Goal: Task Accomplishment & Management: Manage account settings

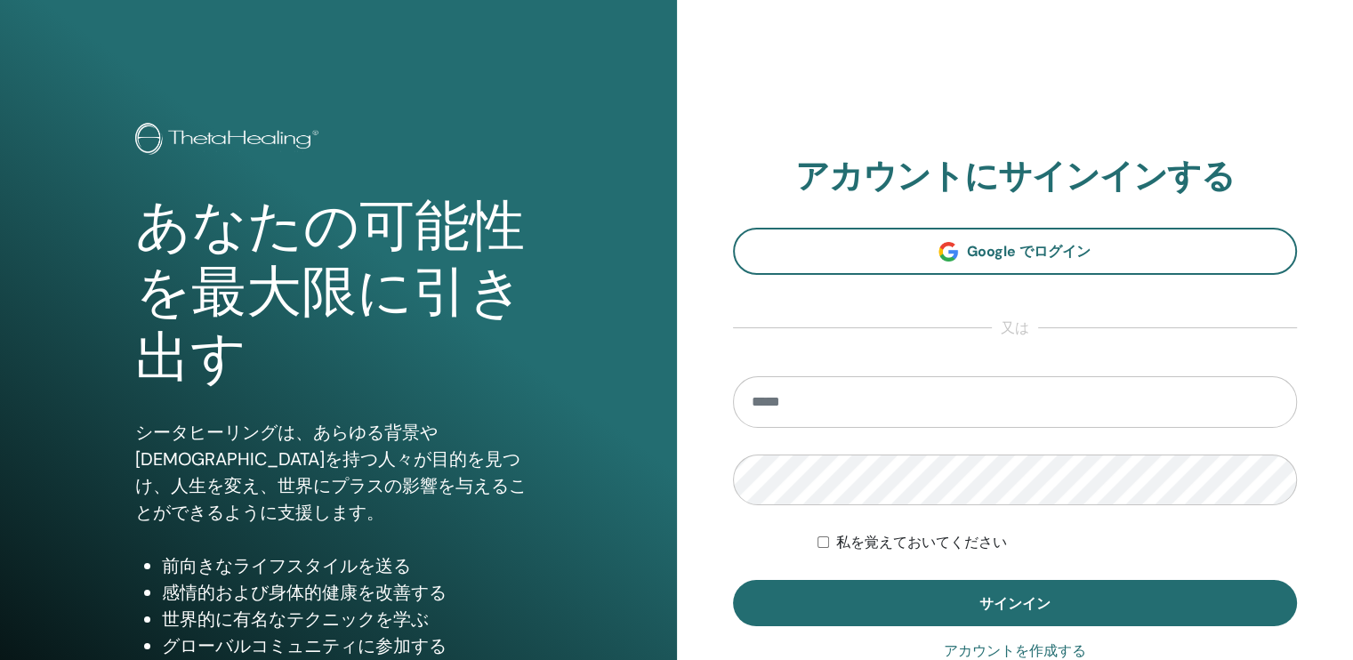
click at [847, 399] on input "email" at bounding box center [1015, 402] width 565 height 52
type input "**********"
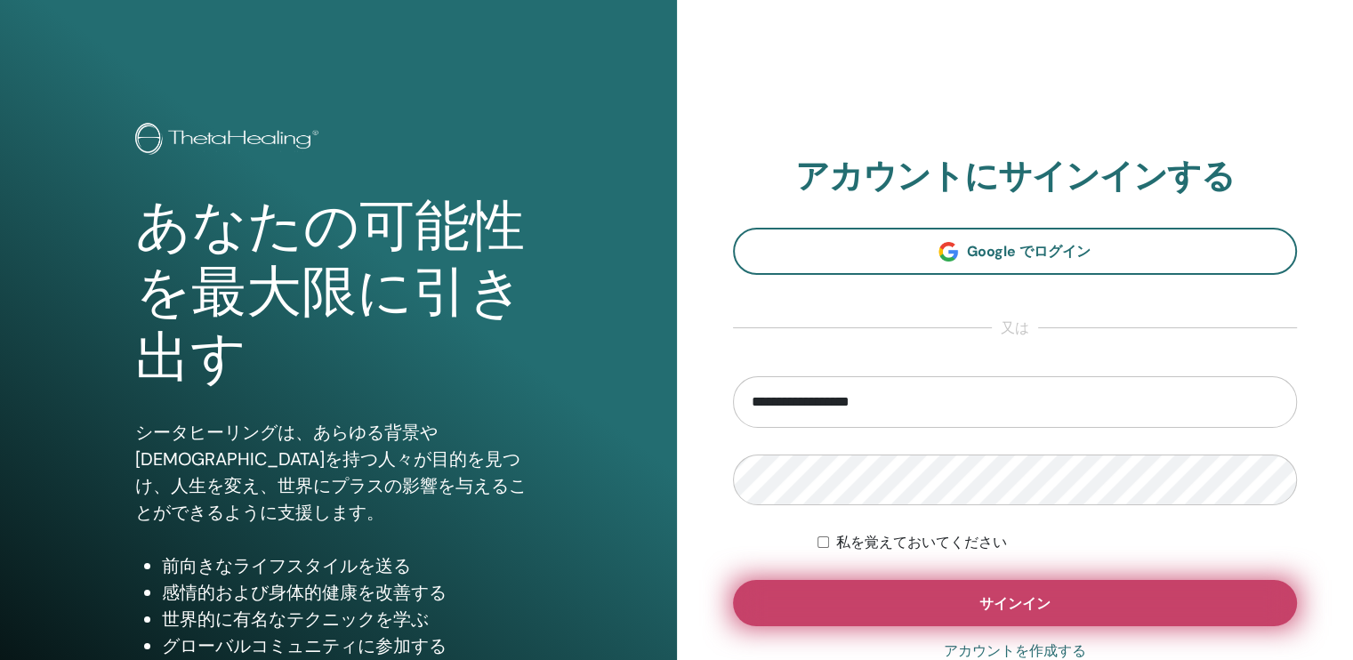
click at [938, 593] on button "サインイン" at bounding box center [1015, 603] width 565 height 46
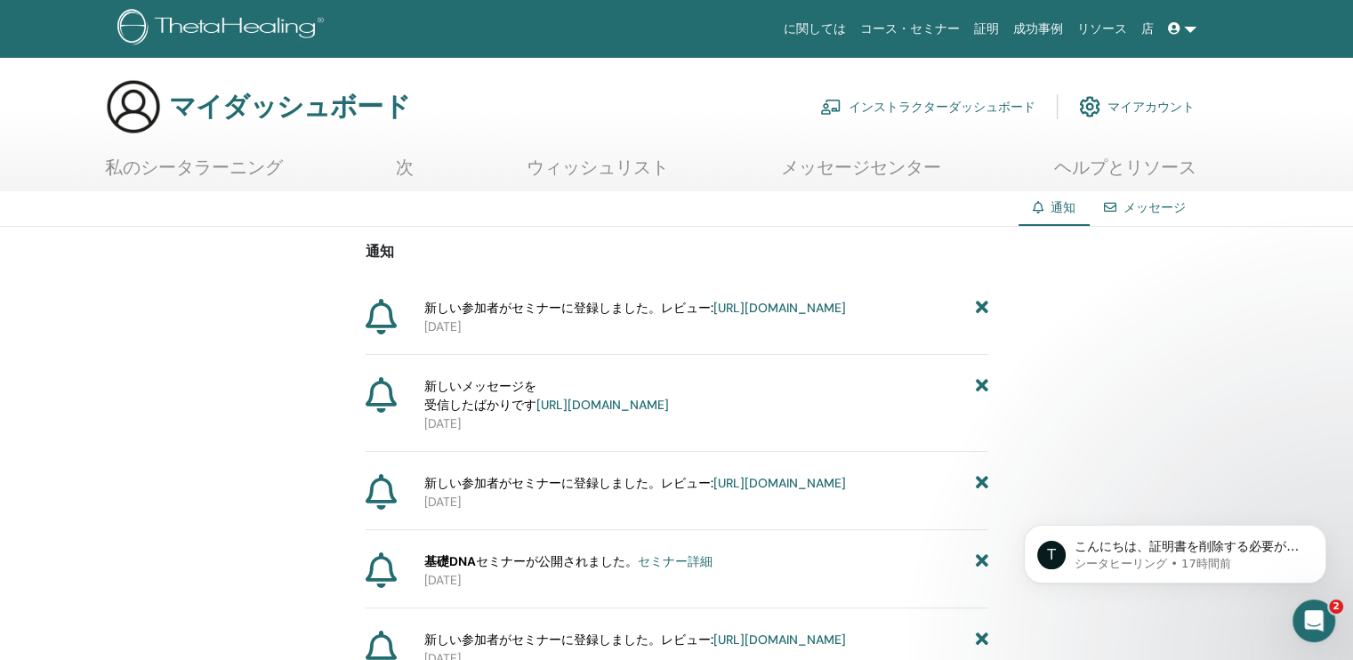
click at [508, 410] on span "新しいメッセージを 受信したばかりです https://member.thetahealing.com/message-center/messages/981…" at bounding box center [546, 395] width 245 height 37
click at [1326, 618] on div "Intercom Messengerを開く" at bounding box center [1311, 618] width 59 height 59
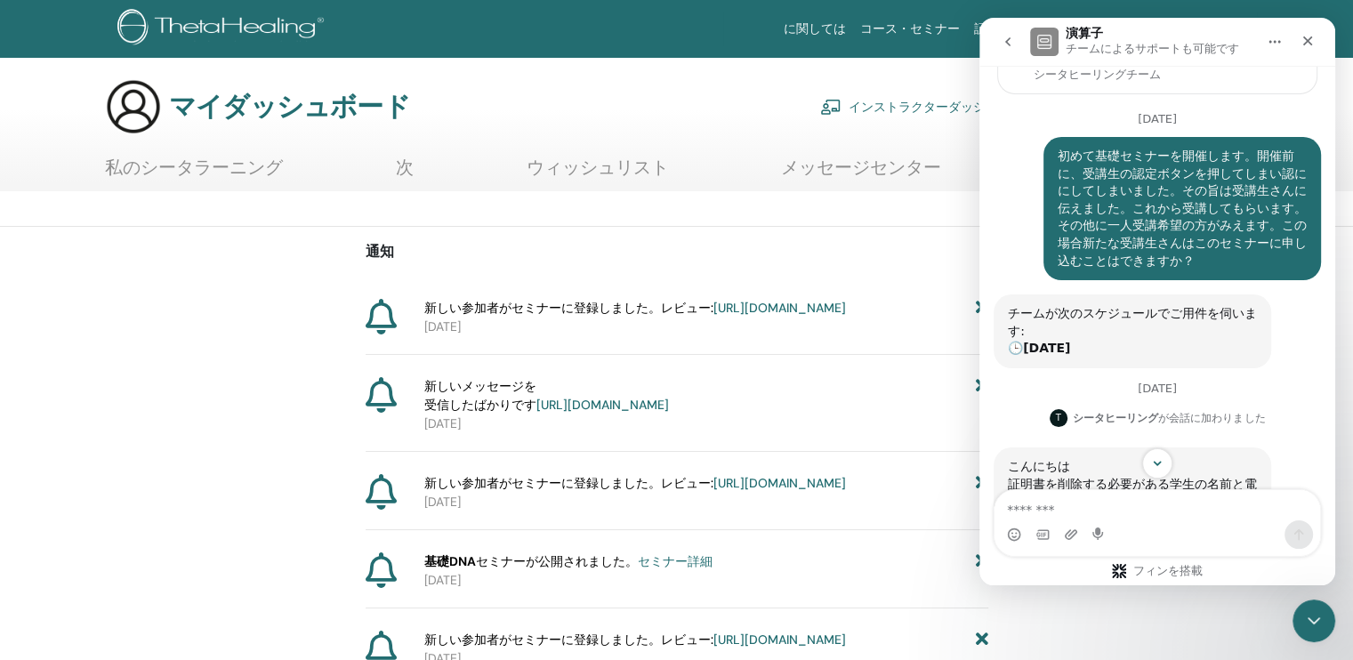
scroll to position [274, 0]
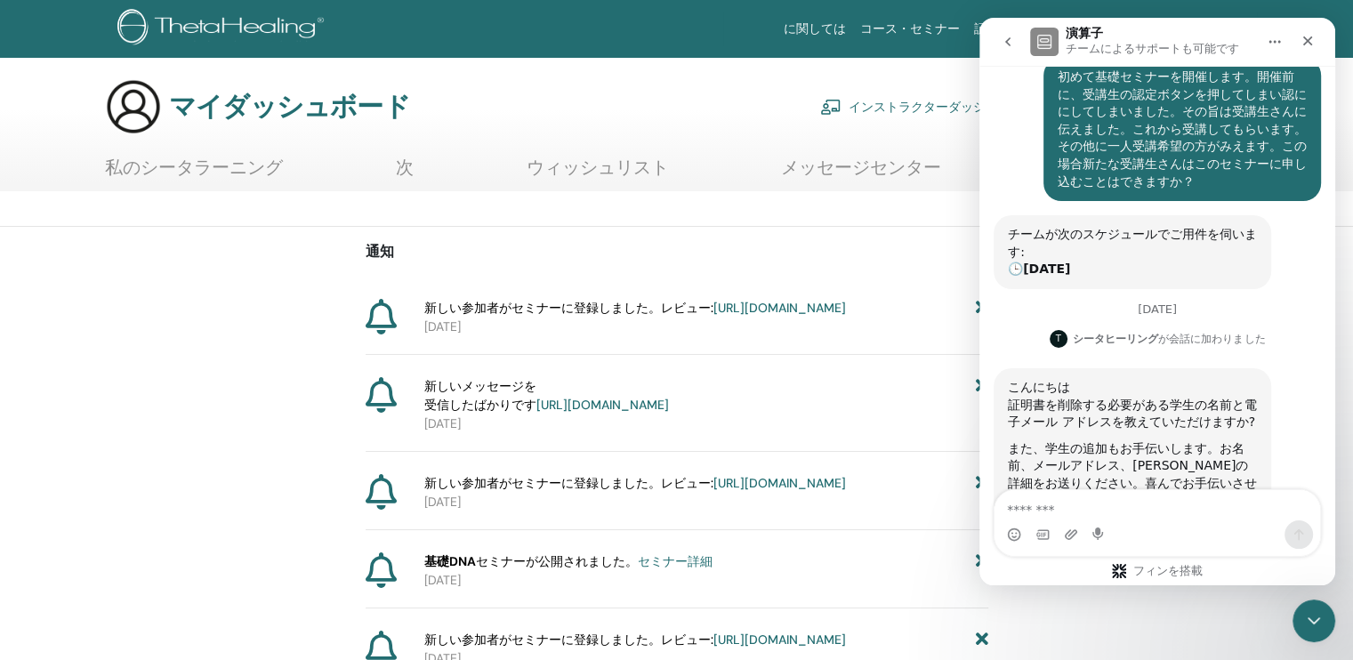
click at [1018, 502] on textarea "メッセージ..." at bounding box center [1158, 505] width 326 height 30
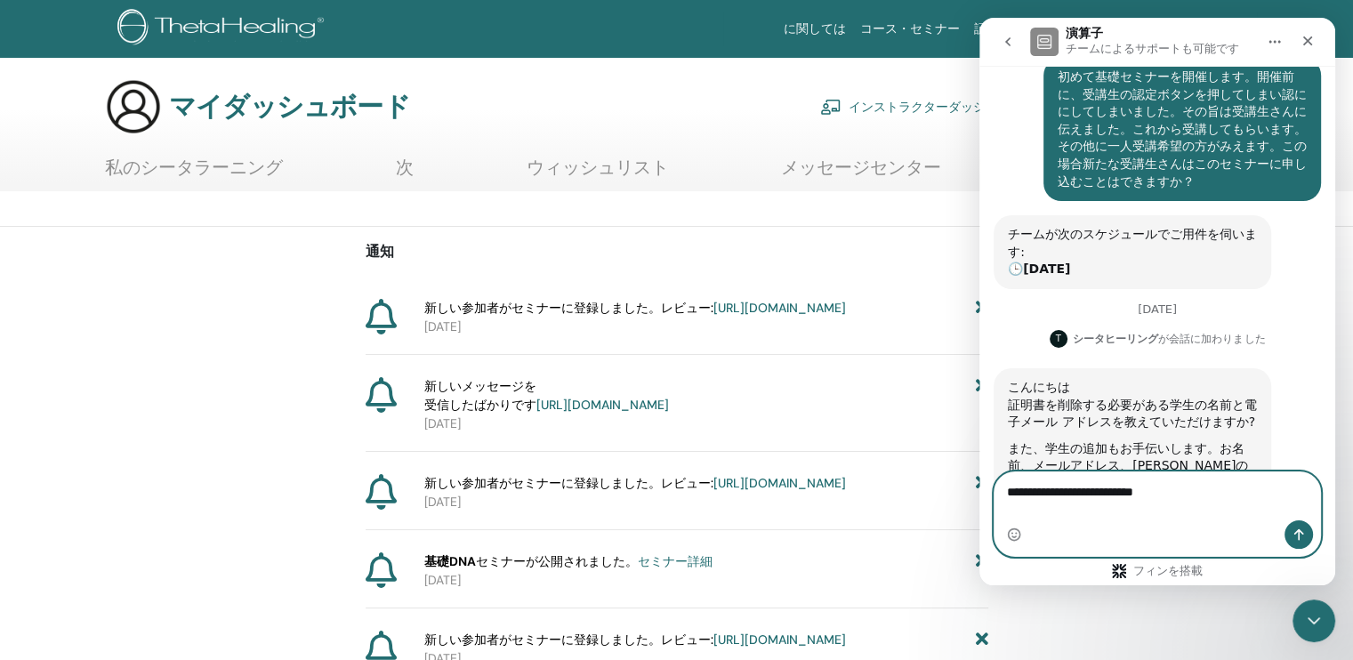
type textarea "**********"
click at [1295, 530] on icon "メッセージを送信…" at bounding box center [1299, 535] width 14 height 14
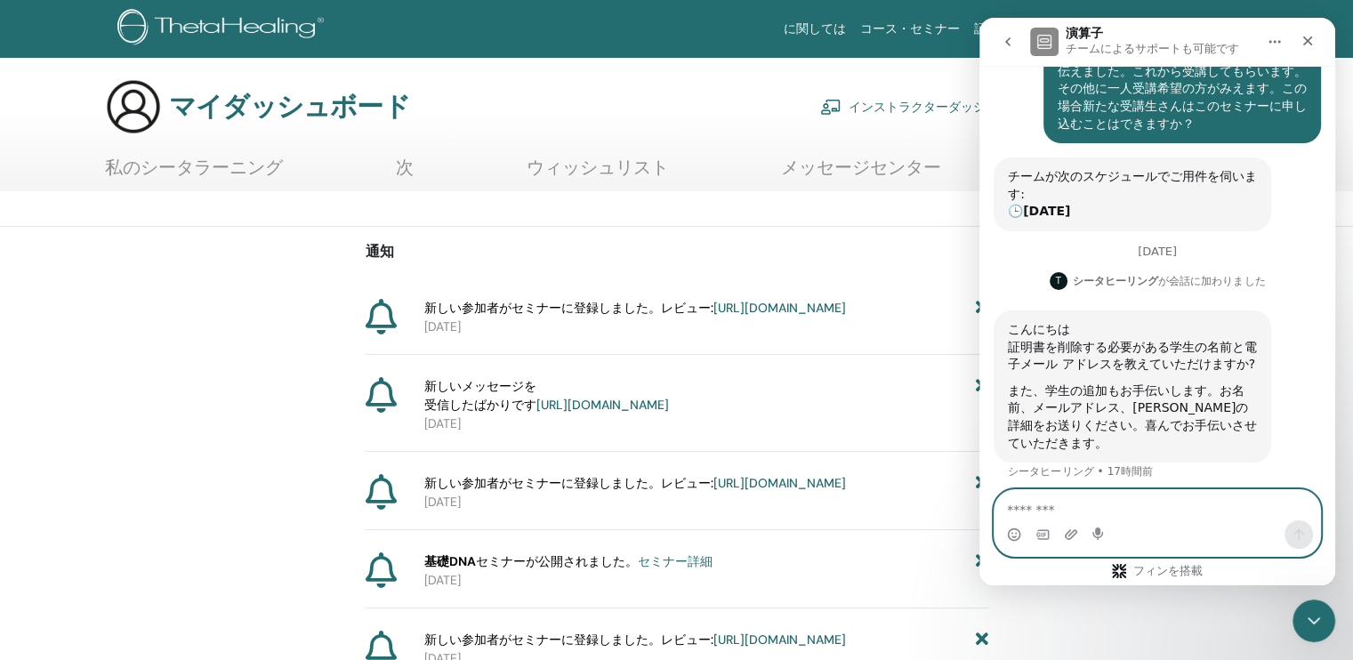
scroll to position [345, 0]
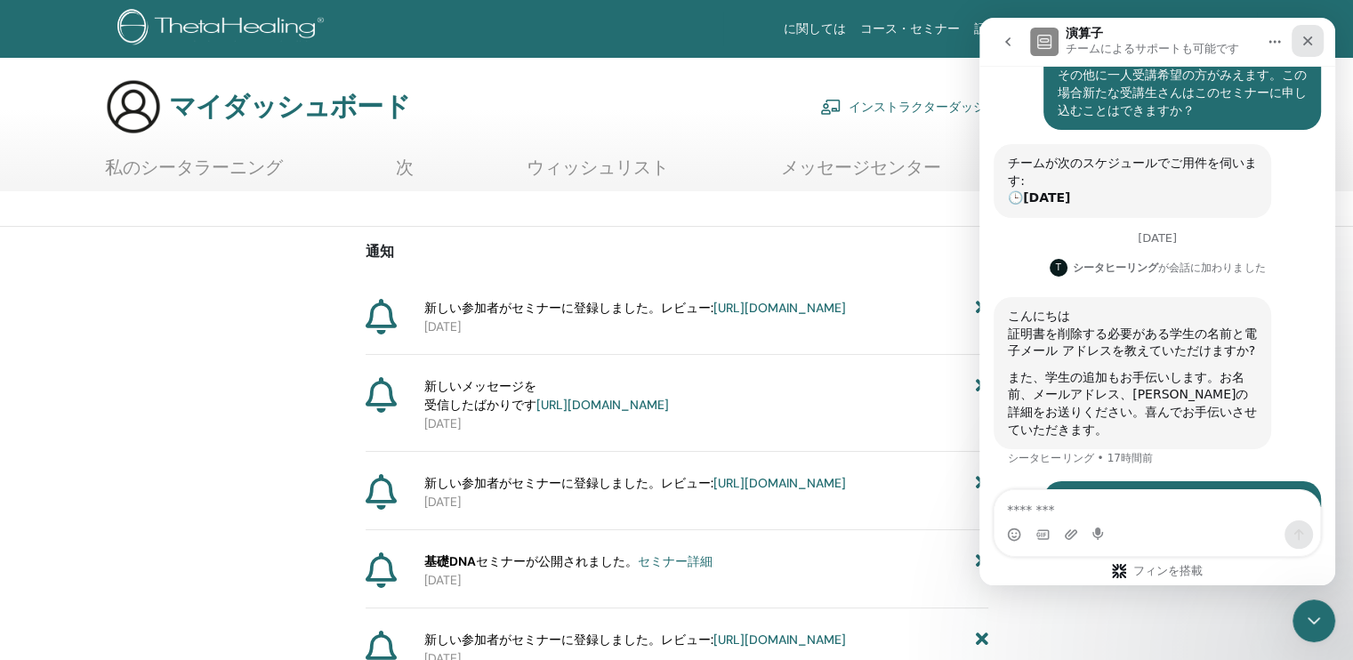
click at [1314, 44] on icon "クローズ" at bounding box center [1308, 41] width 14 height 14
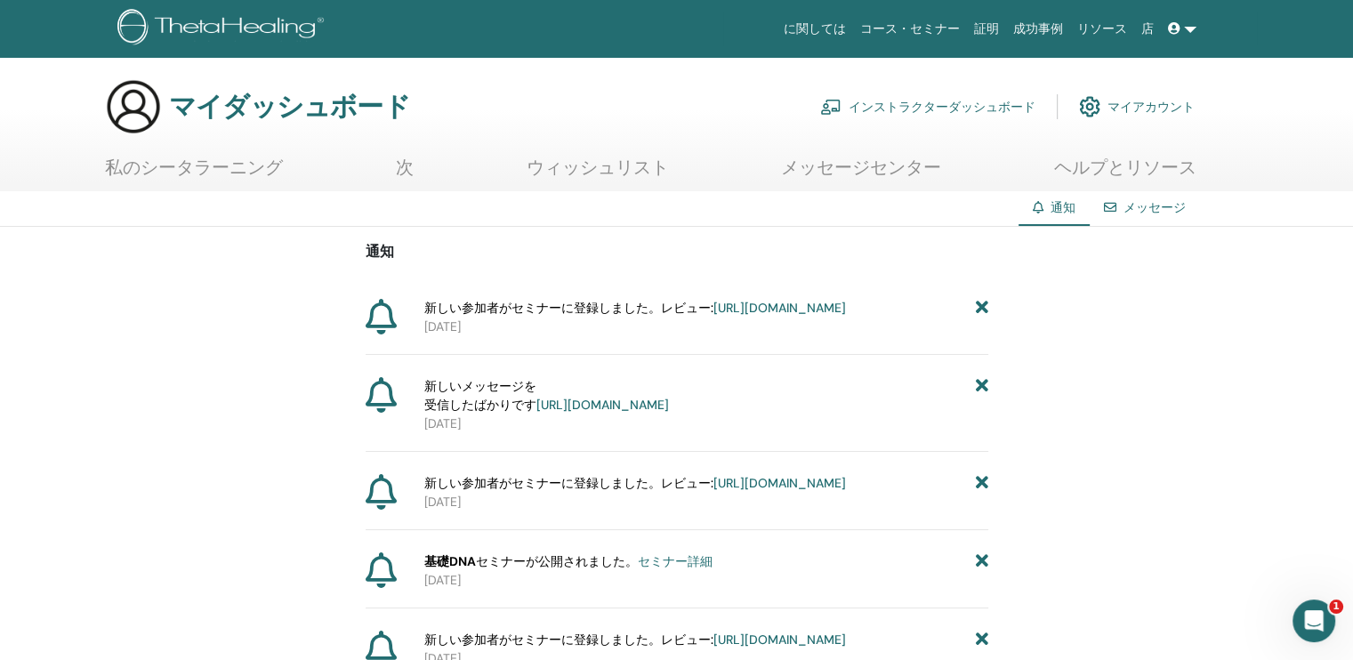
click at [914, 104] on font "インストラクターダッシュボード" at bounding box center [942, 107] width 187 height 16
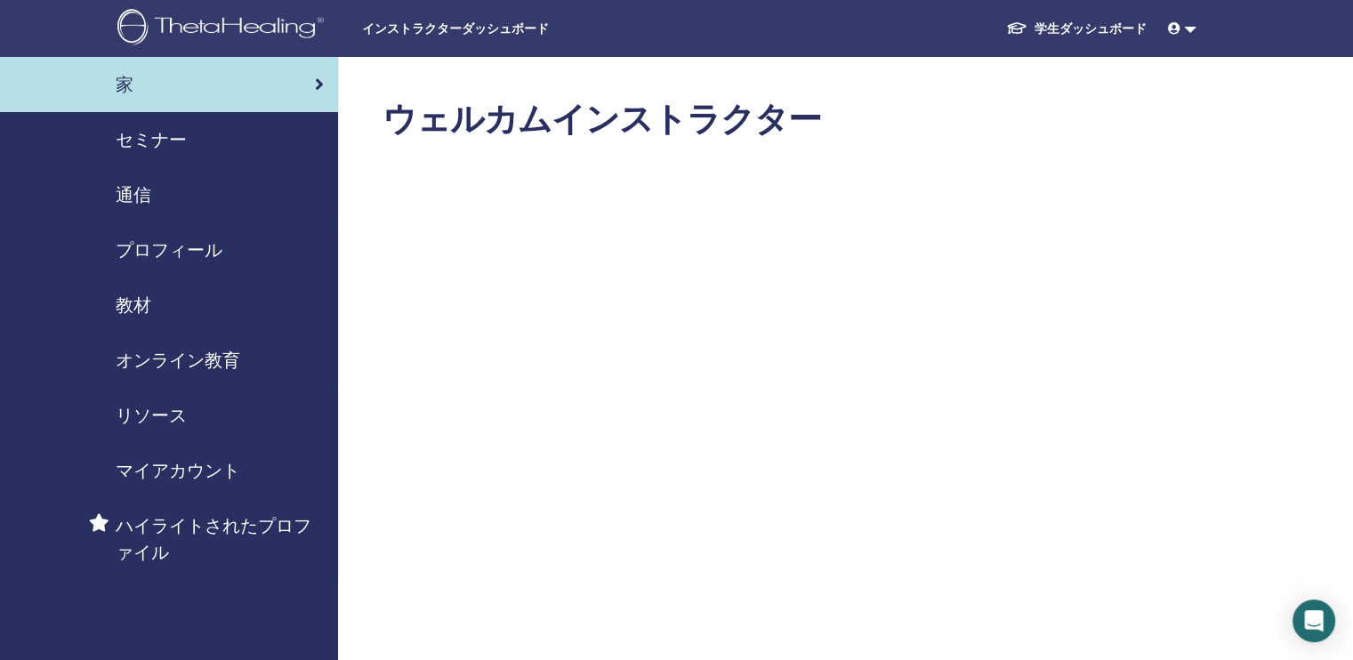
click at [154, 135] on span "セミナー" at bounding box center [151, 139] width 71 height 27
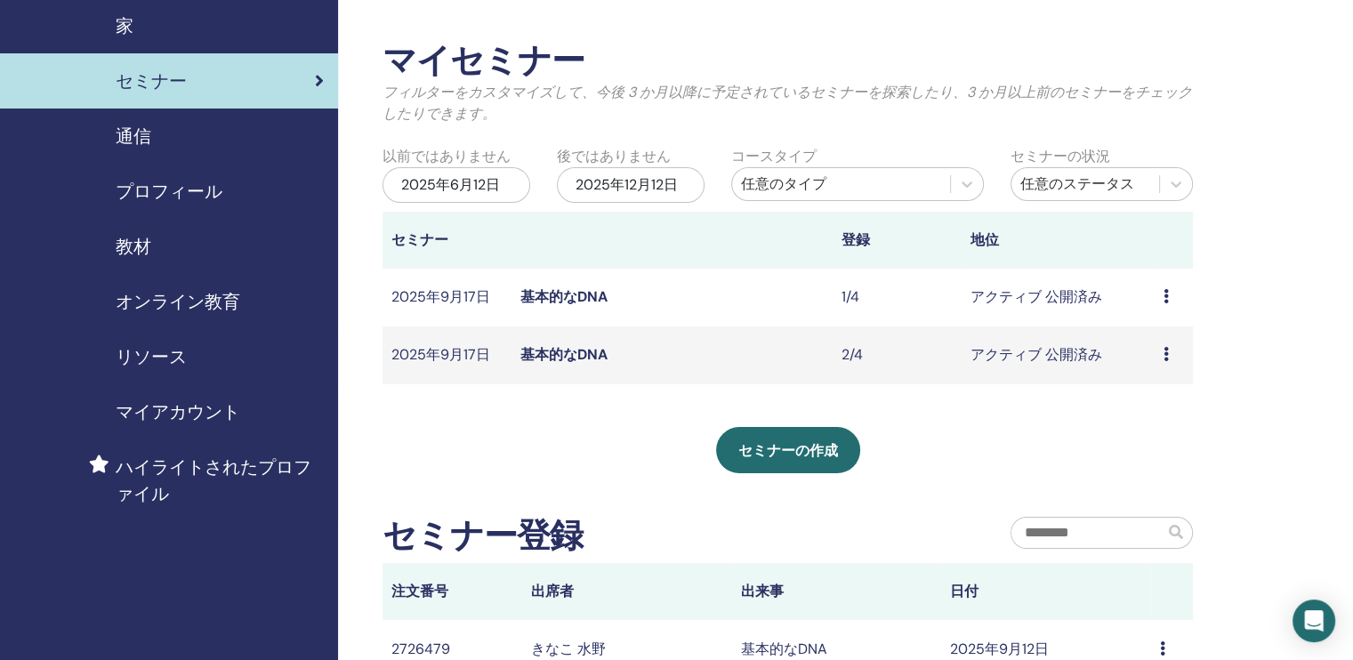
scroll to position [89, 0]
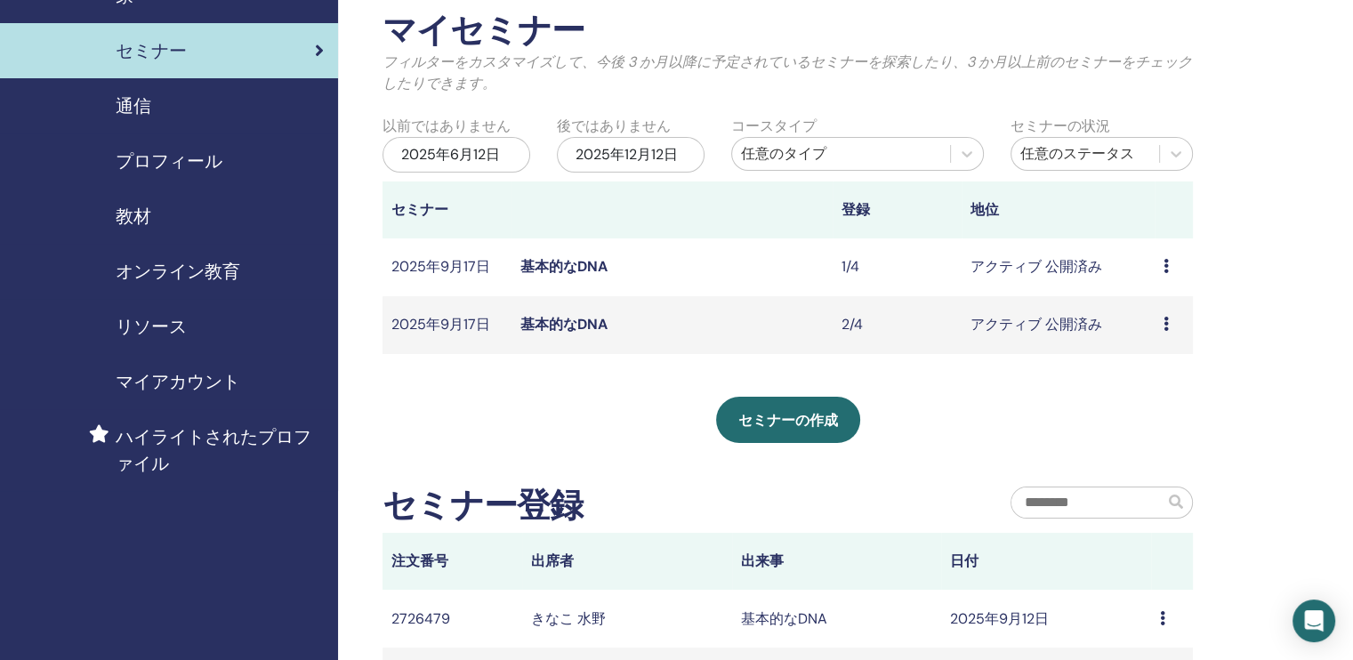
click at [565, 324] on link "基本的なDNA" at bounding box center [563, 324] width 87 height 19
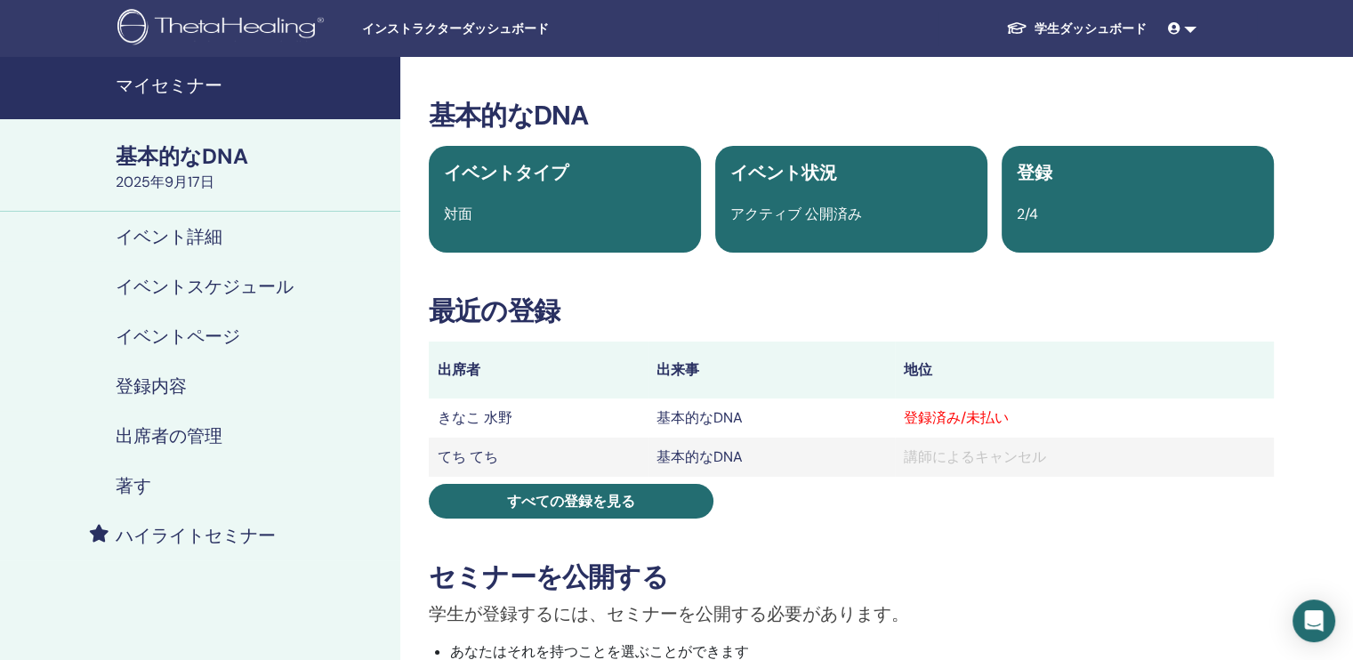
click at [169, 432] on h4 "出席者の管理" at bounding box center [169, 435] width 107 height 21
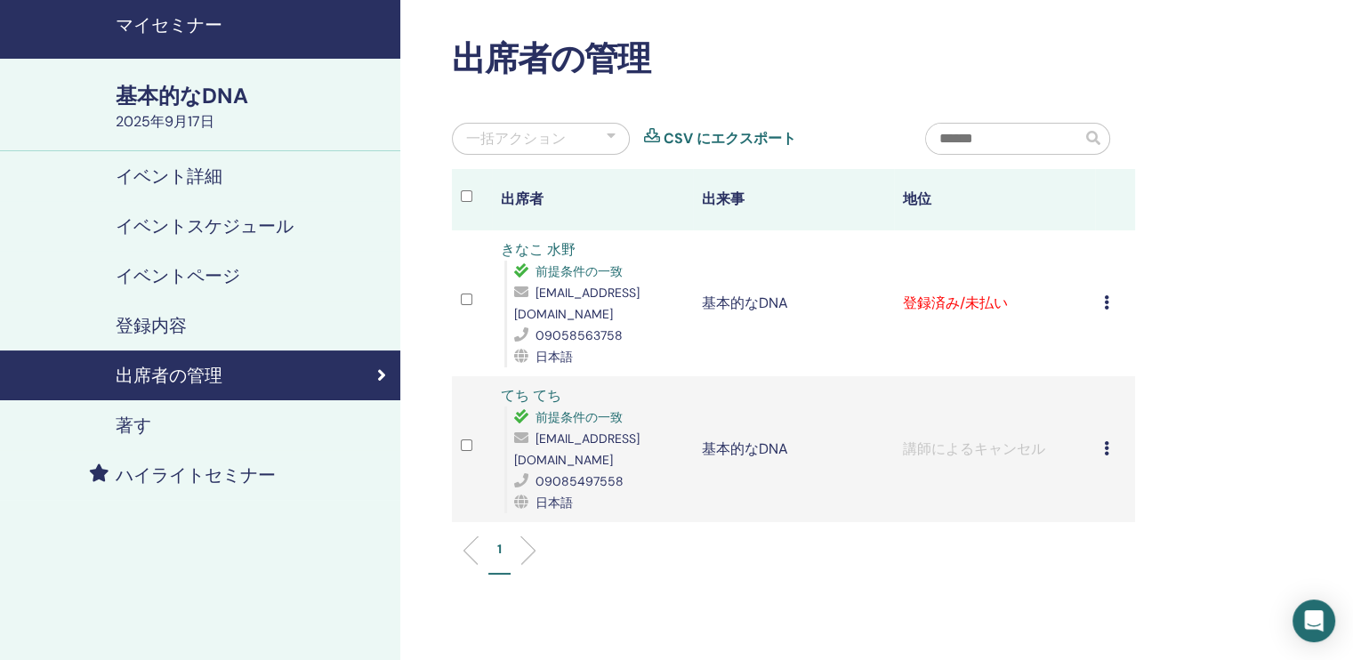
scroll to position [89, 0]
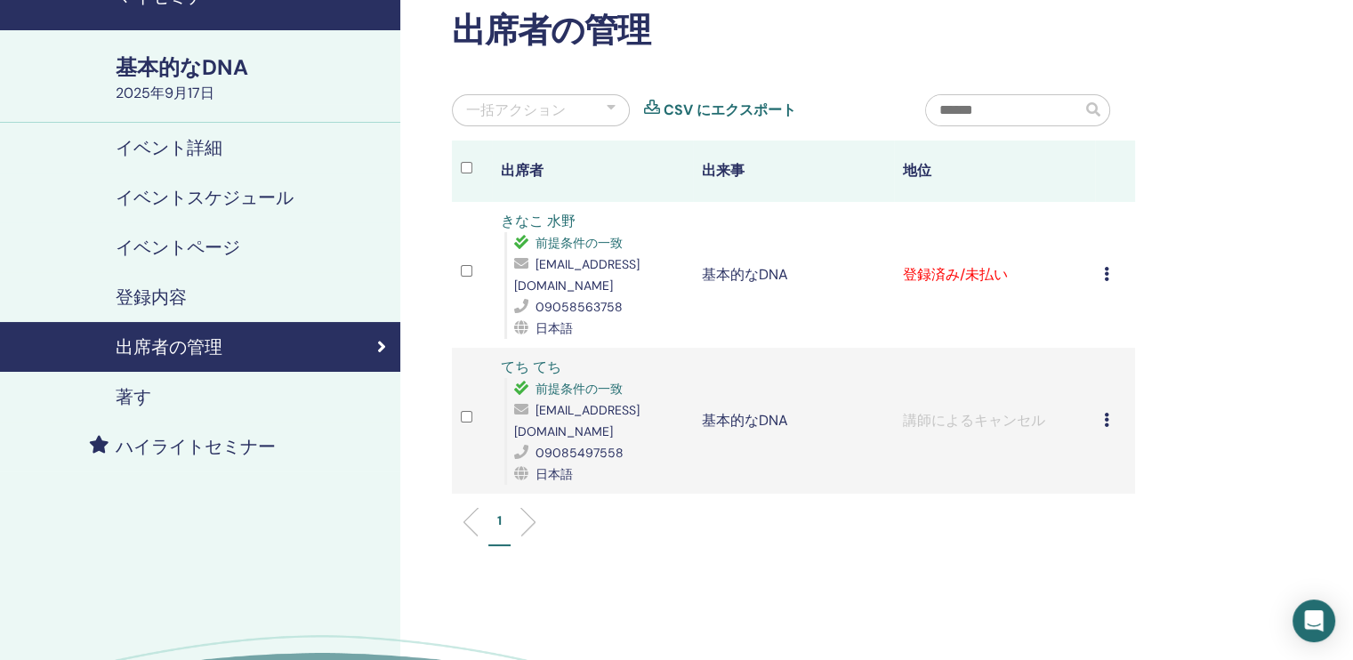
click at [1104, 267] on icon at bounding box center [1106, 274] width 5 height 14
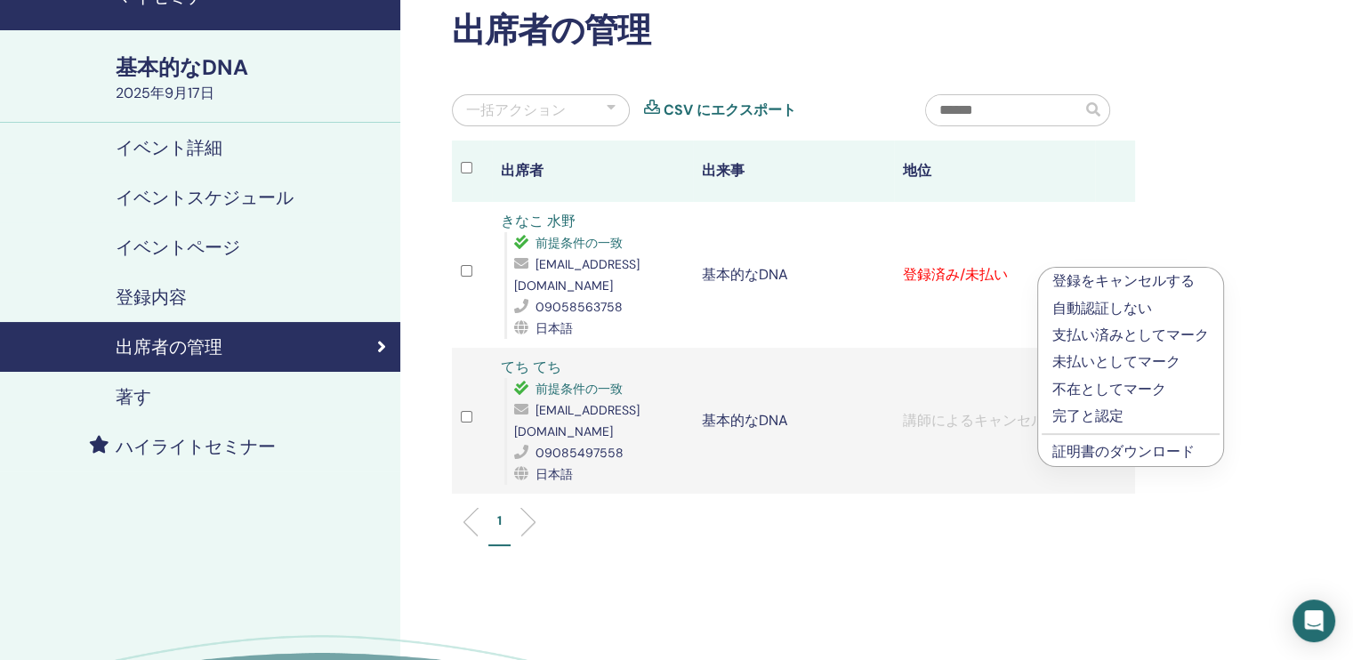
click at [1103, 455] on link "証明書のダウンロード" at bounding box center [1124, 451] width 142 height 19
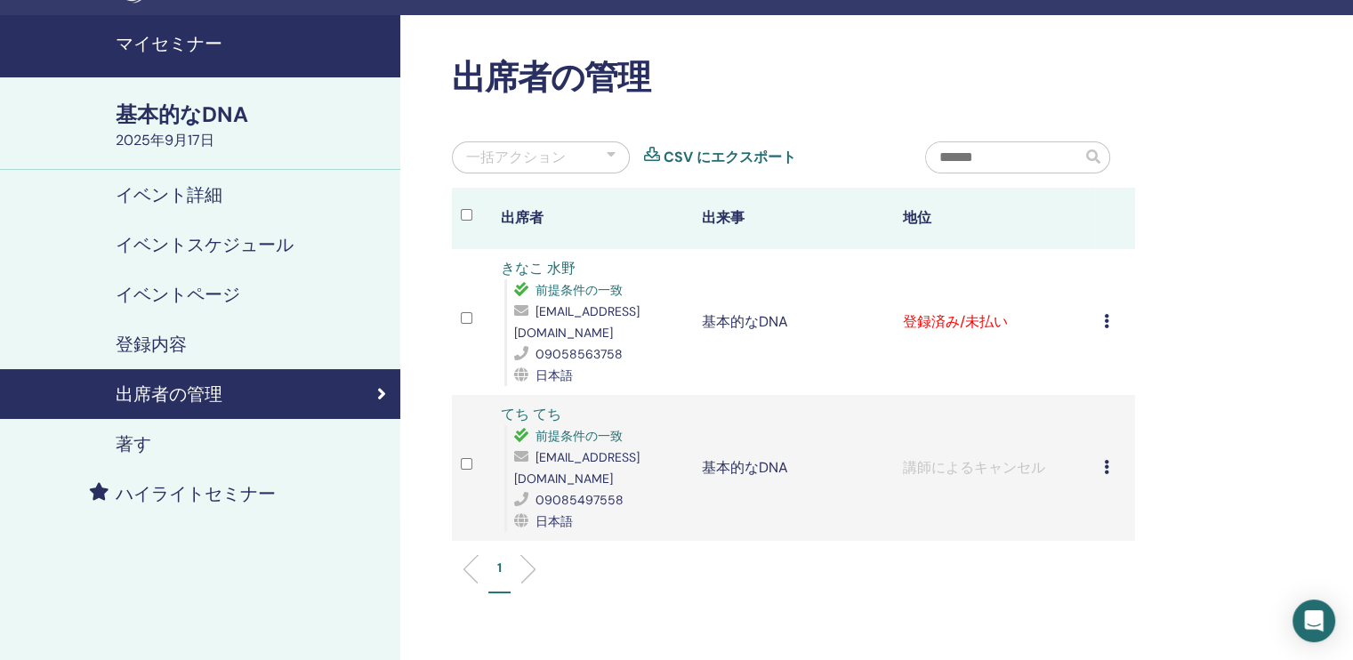
scroll to position [0, 0]
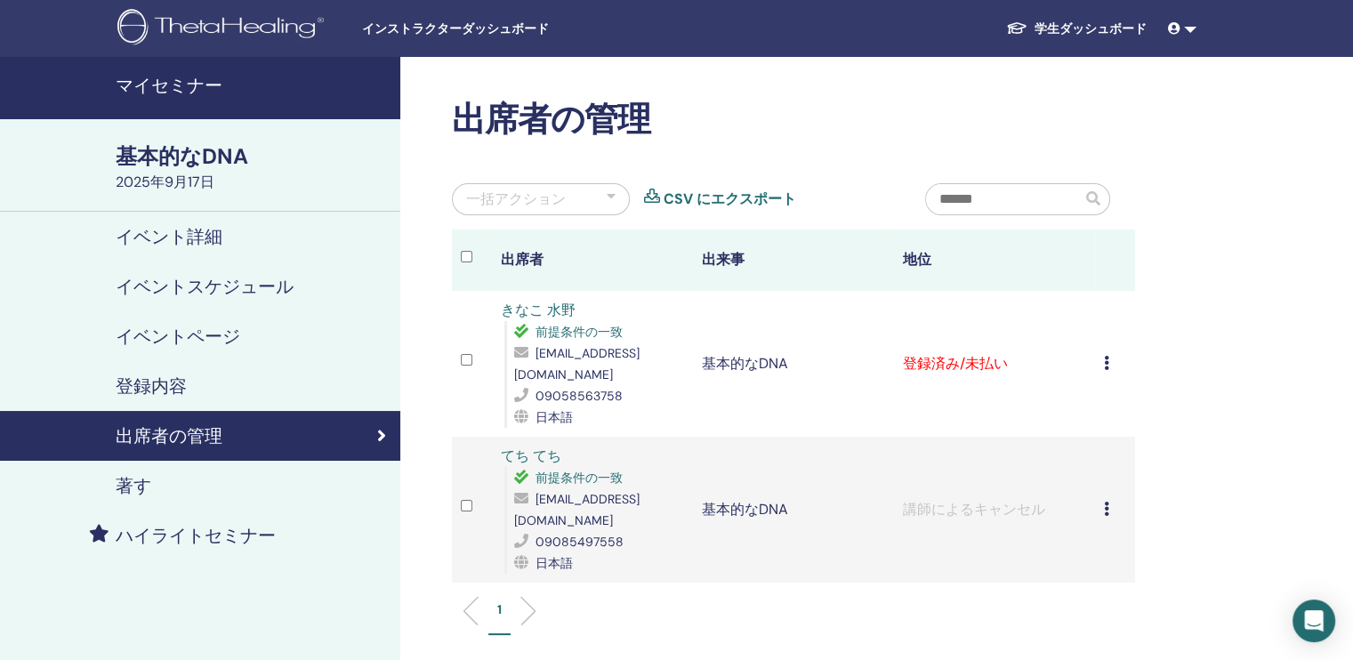
click at [1190, 29] on link at bounding box center [1182, 28] width 43 height 33
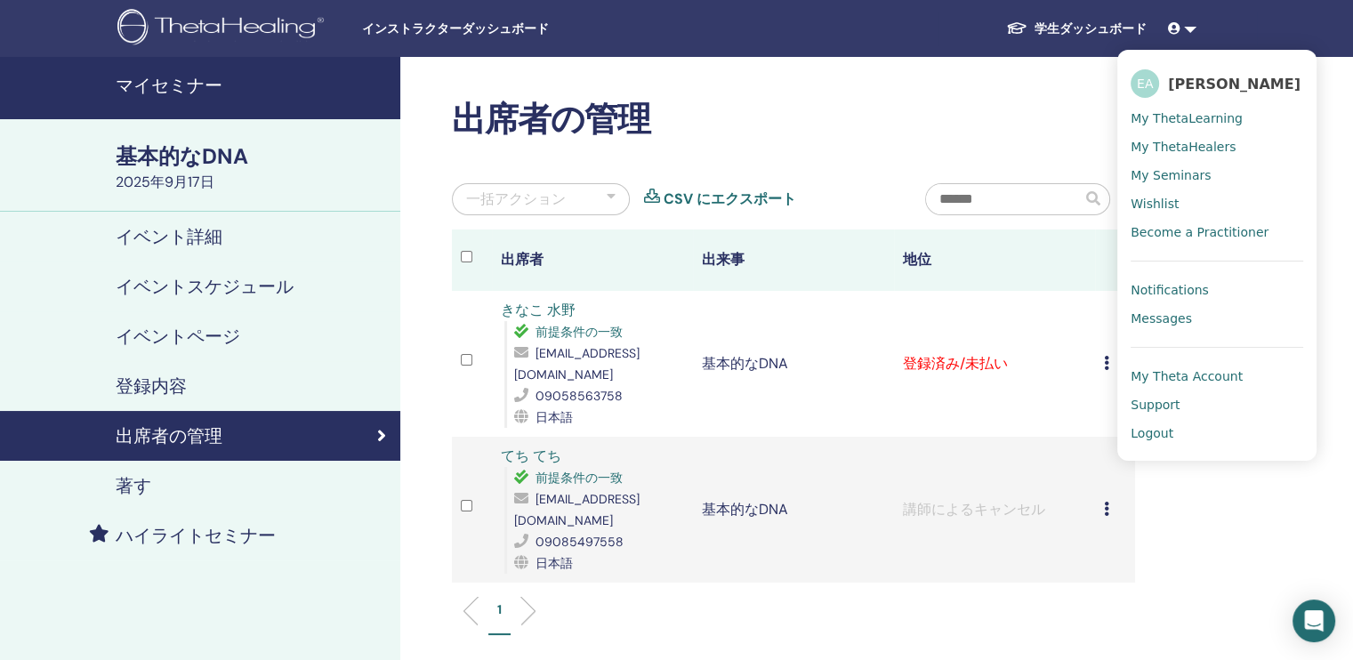
click at [1156, 434] on span "Logout" at bounding box center [1152, 433] width 43 height 16
